Goal: Transaction & Acquisition: Purchase product/service

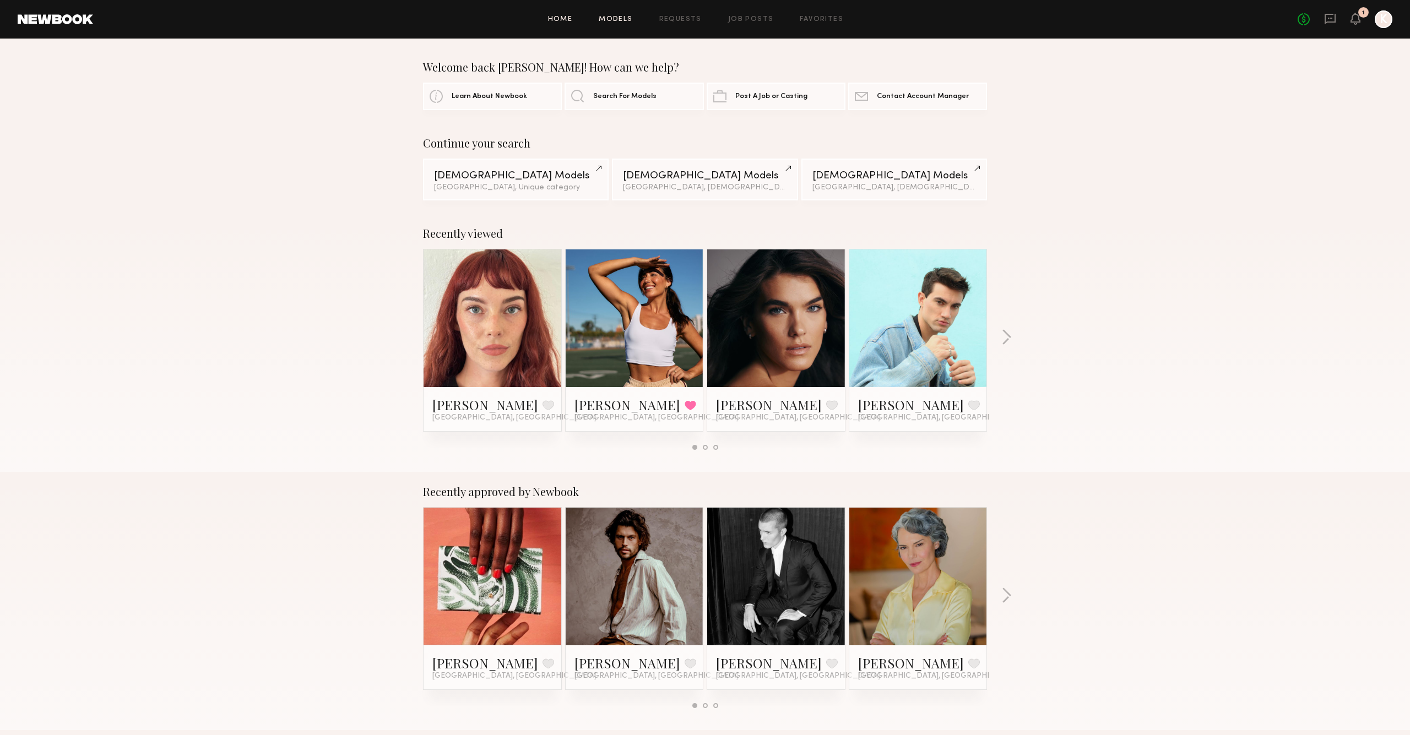
click at [631, 22] on link "Models" at bounding box center [616, 19] width 34 height 7
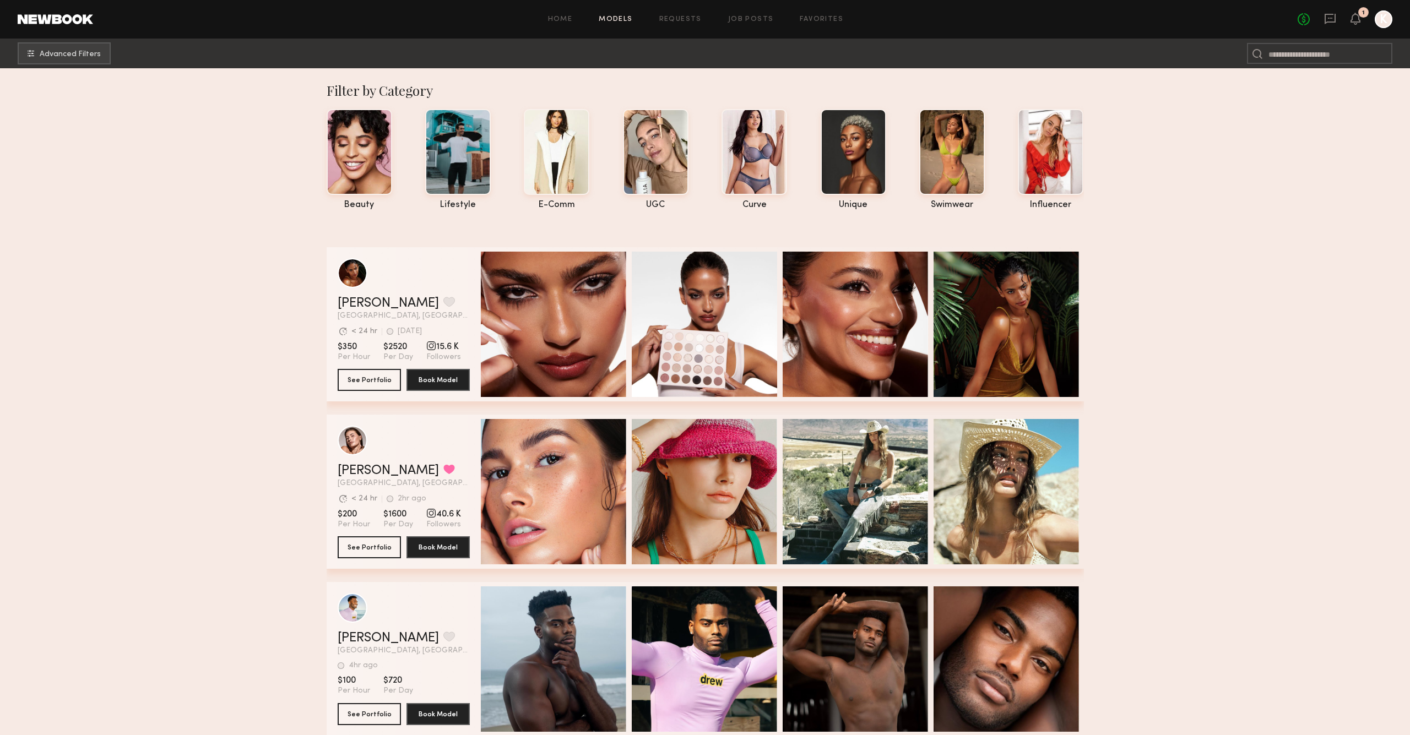
scroll to position [2, 0]
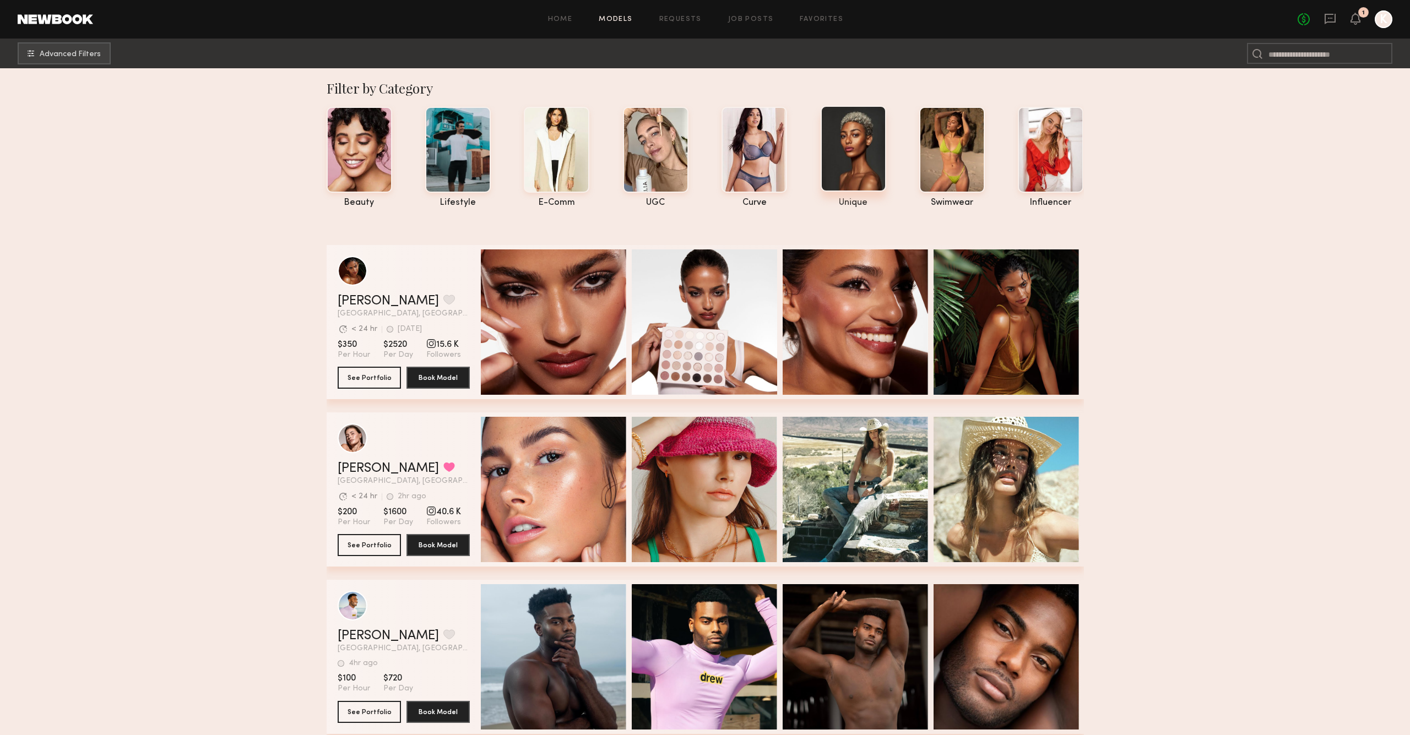
click at [874, 152] on div at bounding box center [854, 149] width 66 height 86
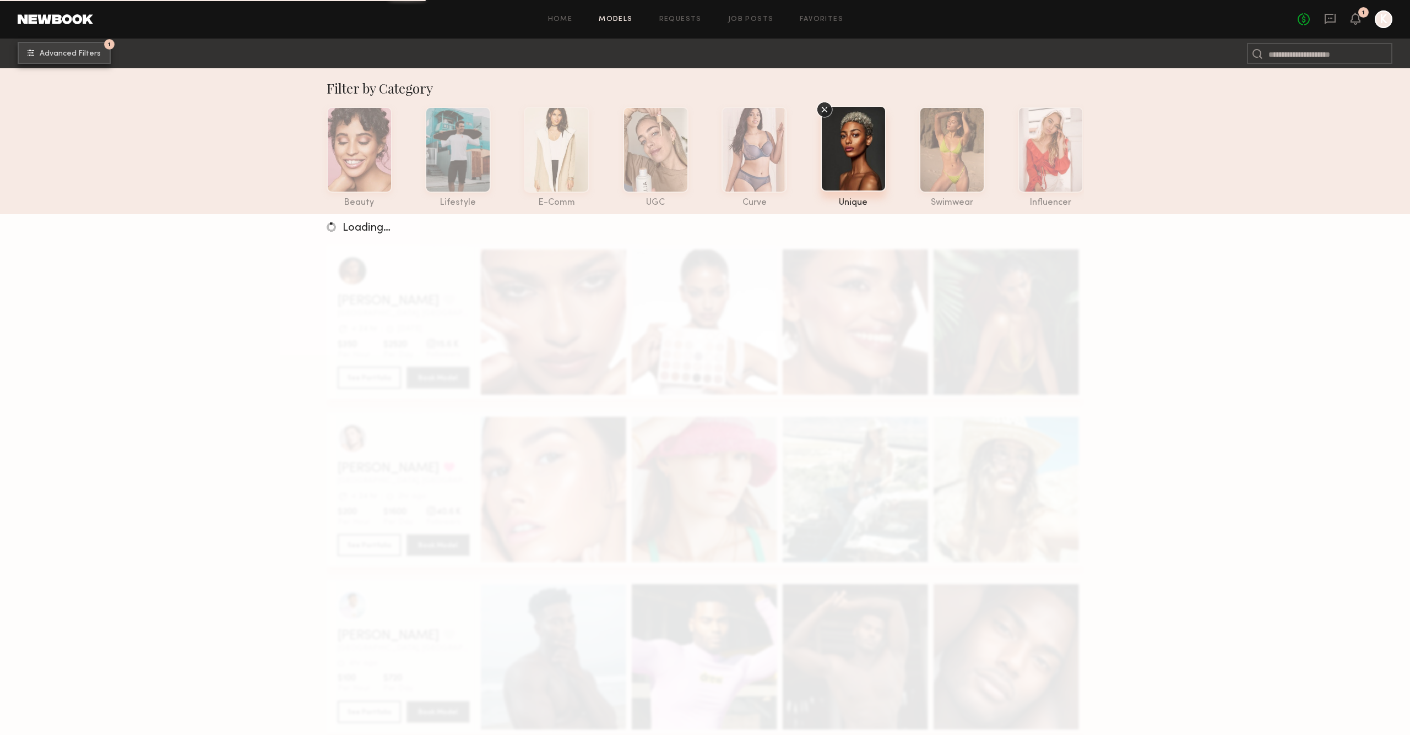
click at [80, 50] on span "Advanced Filters" at bounding box center [70, 54] width 61 height 8
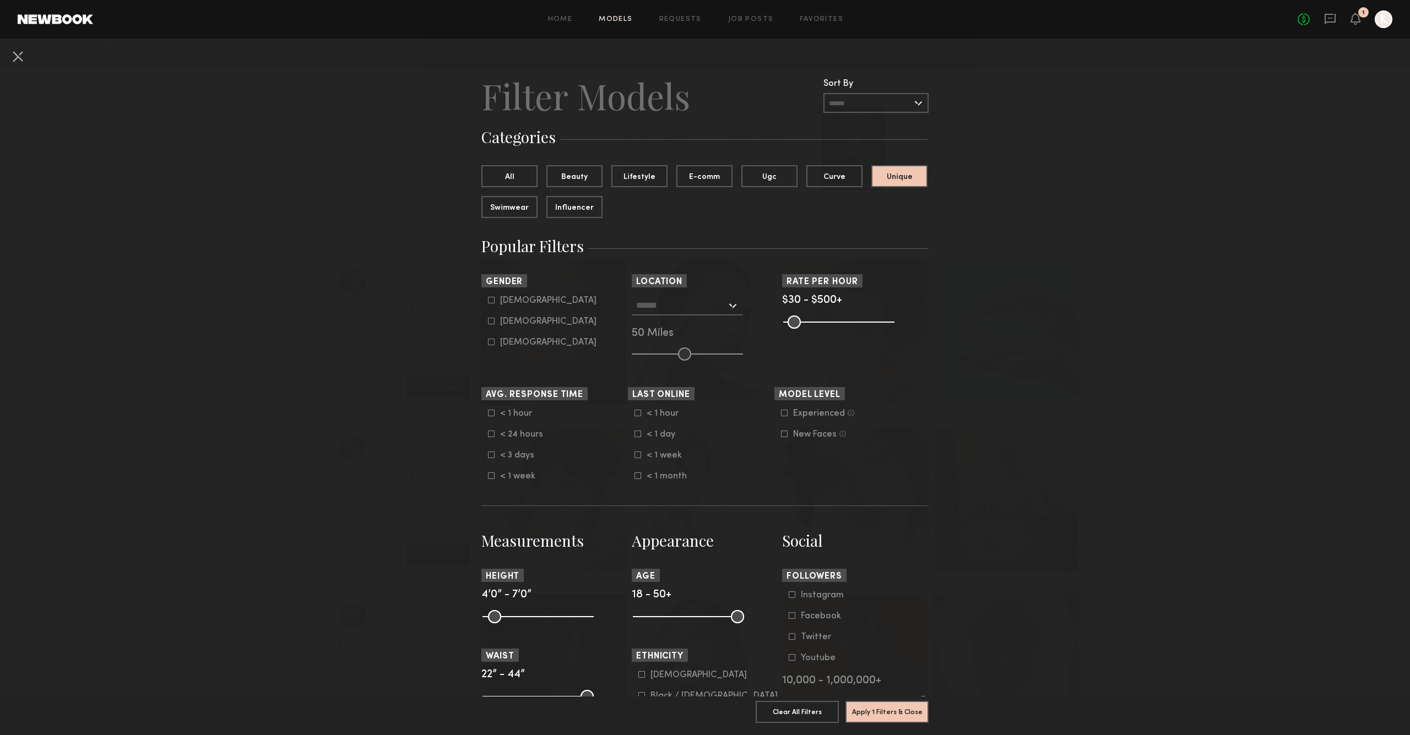
scroll to position [1, 0]
click at [686, 310] on input "text" at bounding box center [681, 304] width 90 height 19
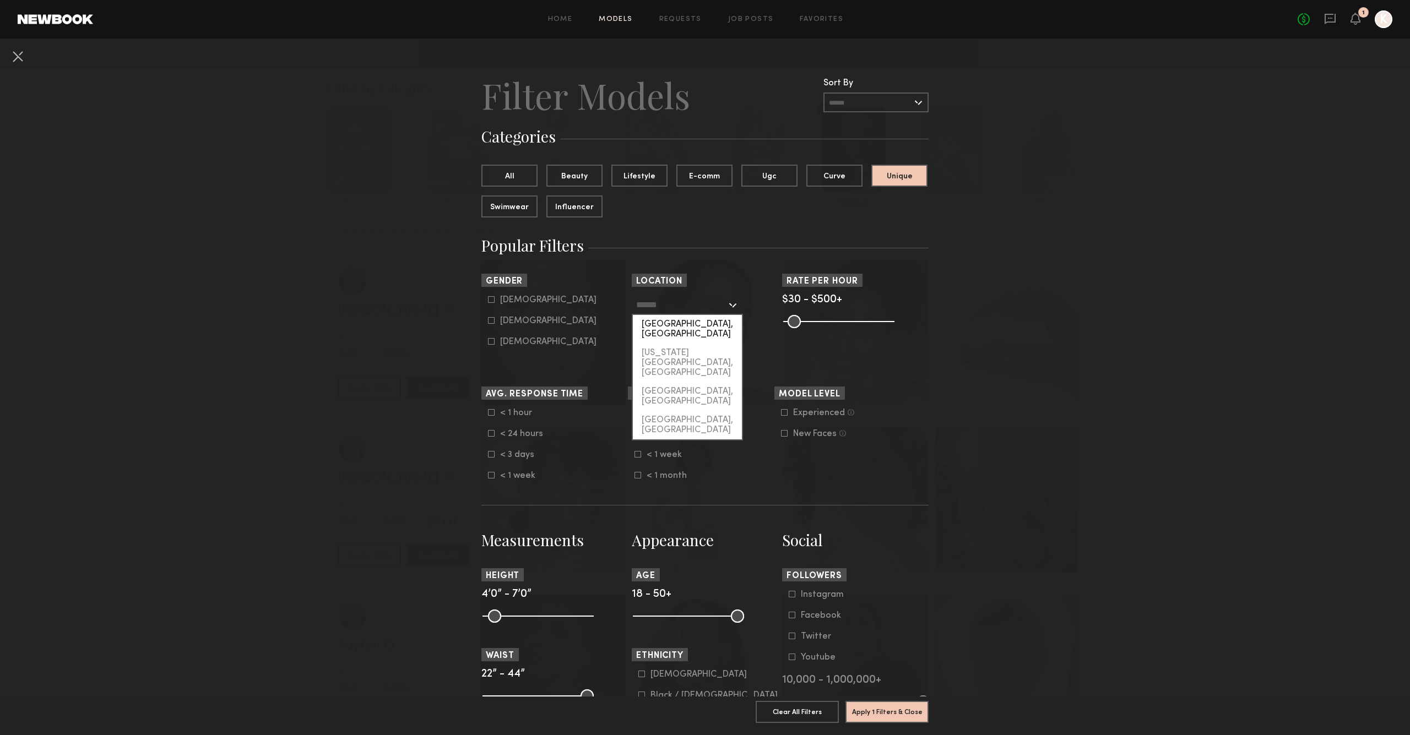
click at [709, 324] on div "[GEOGRAPHIC_DATA], [GEOGRAPHIC_DATA]" at bounding box center [687, 329] width 109 height 29
type input "**********"
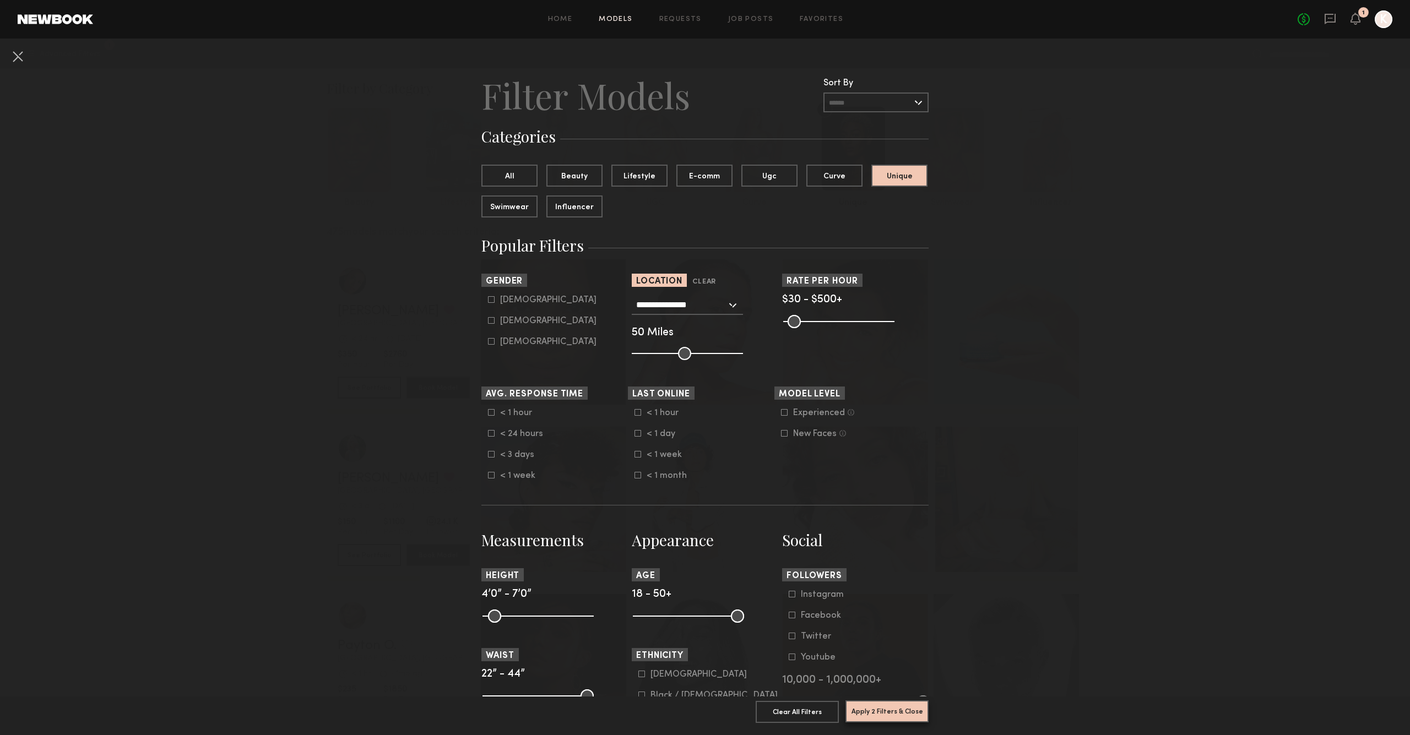
click at [895, 709] on button "Apply 2 Filters & Close" at bounding box center [887, 712] width 83 height 22
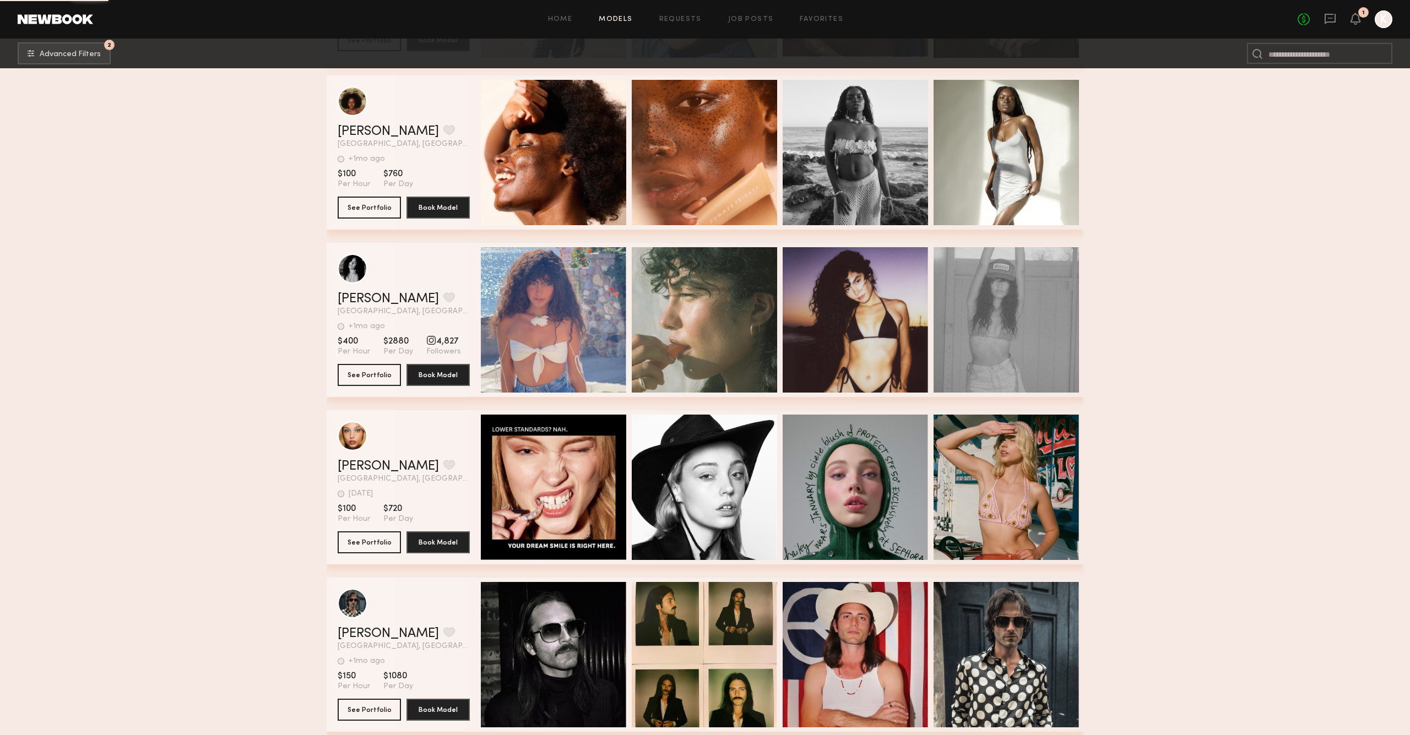
scroll to position [15438, 0]
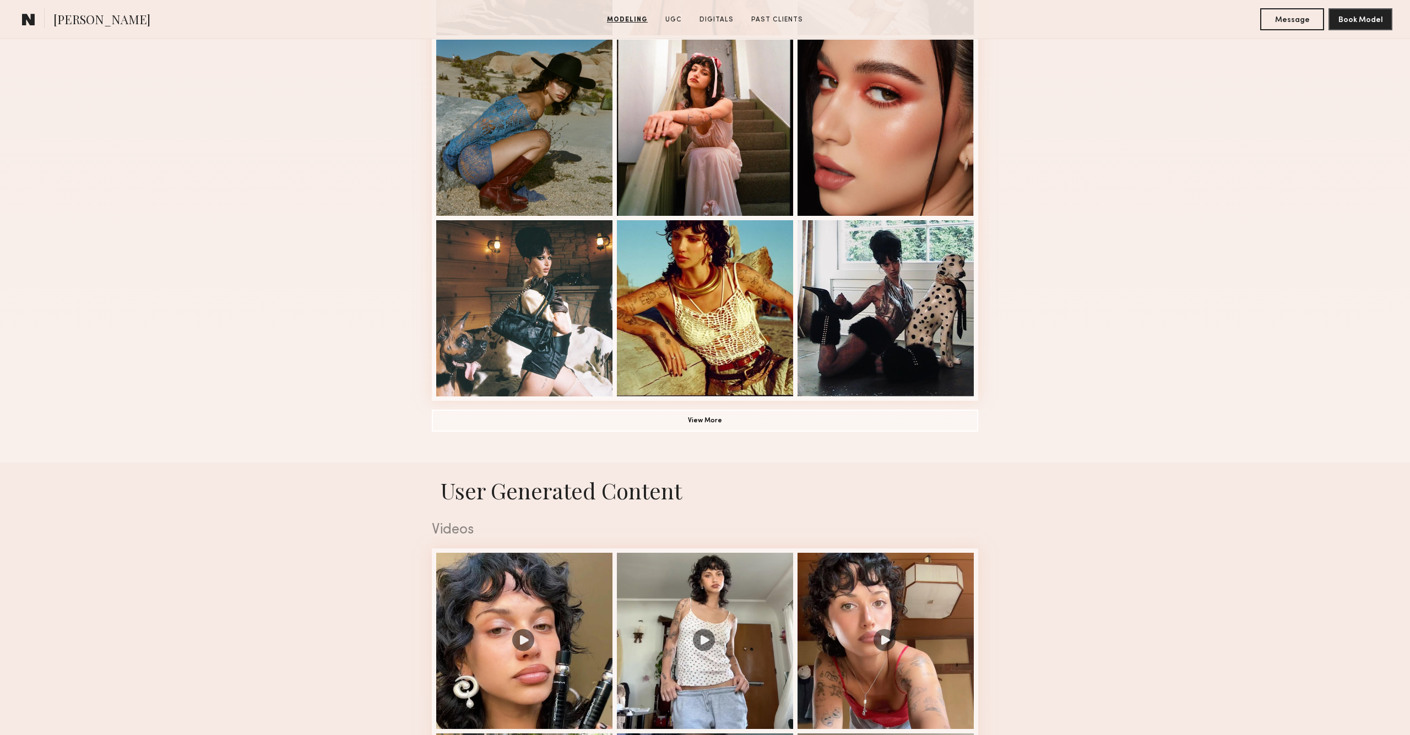
scroll to position [86, 0]
